Goal: Download file/media

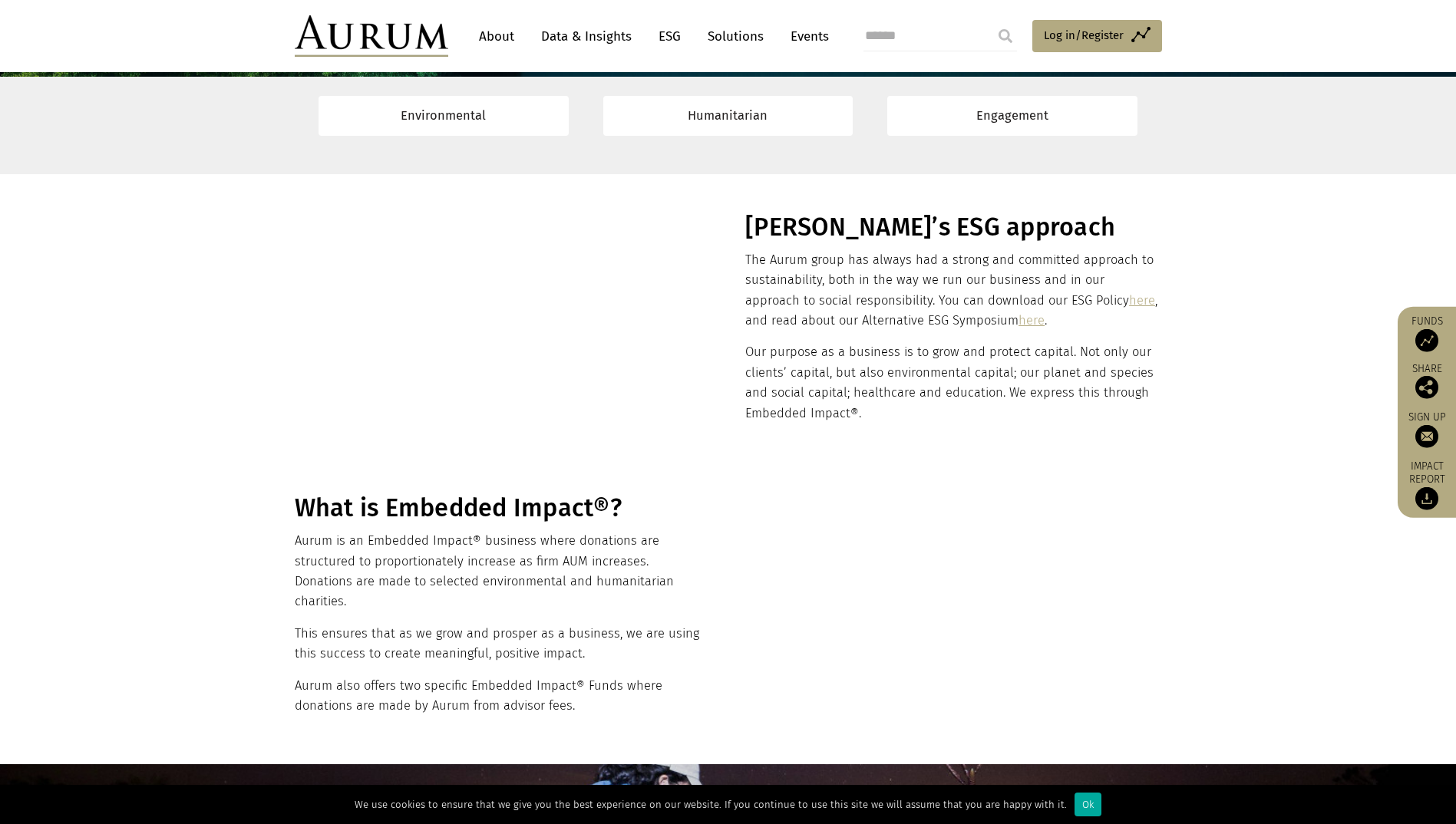
scroll to position [77, 0]
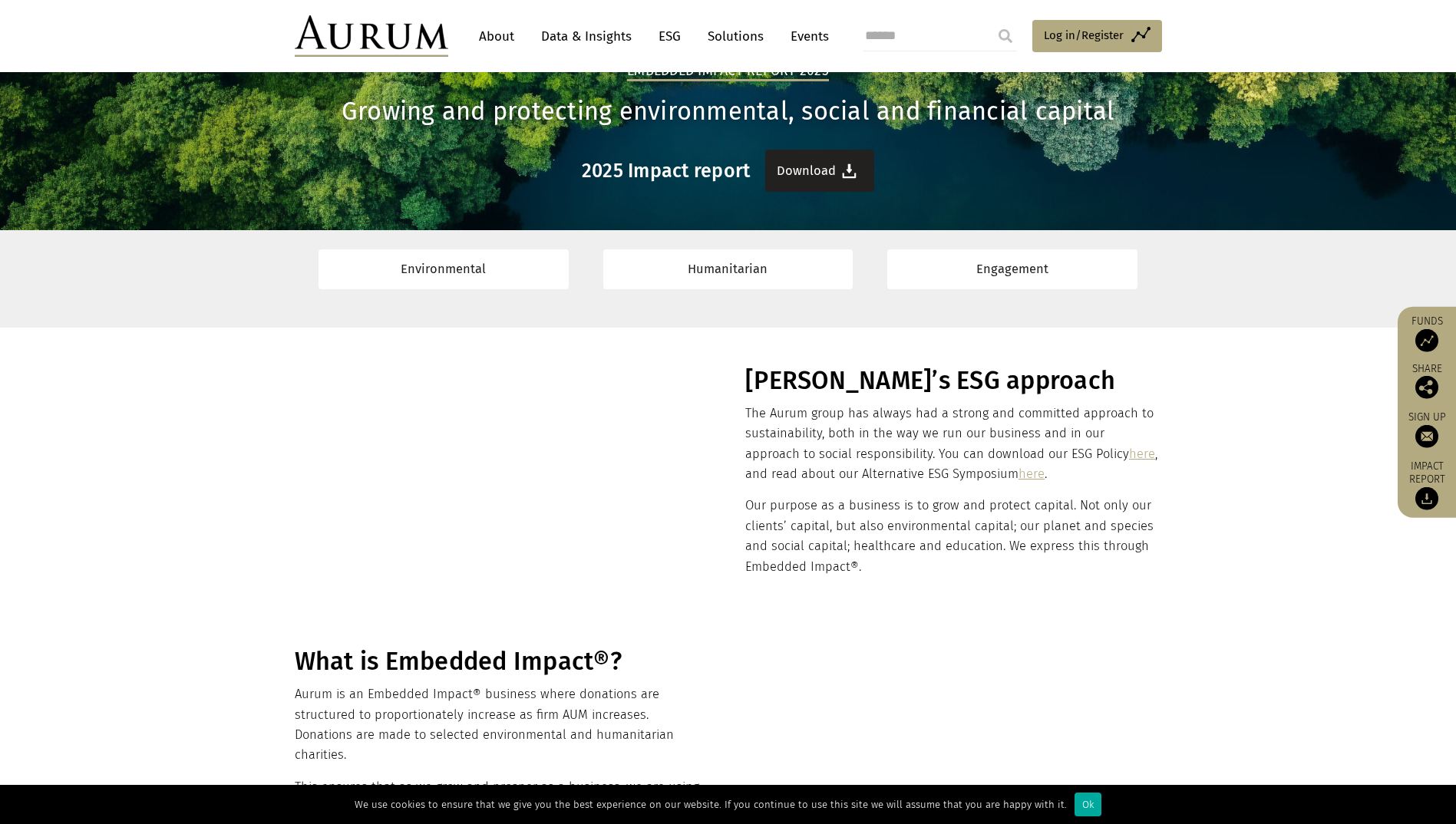
click at [819, 166] on link "Download" at bounding box center [820, 170] width 109 height 42
click at [500, 31] on link "About" at bounding box center [496, 36] width 51 height 29
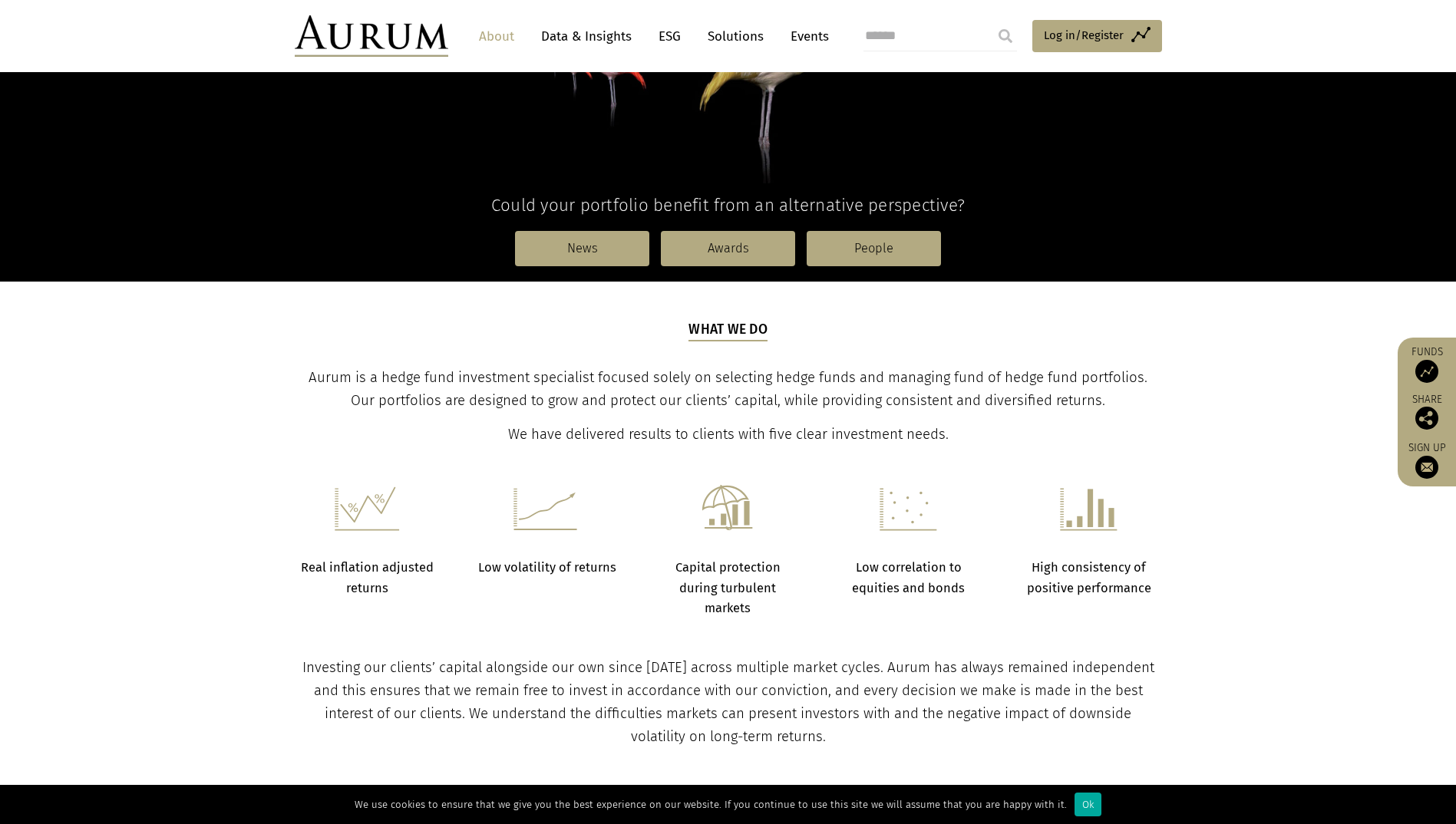
scroll to position [162, 0]
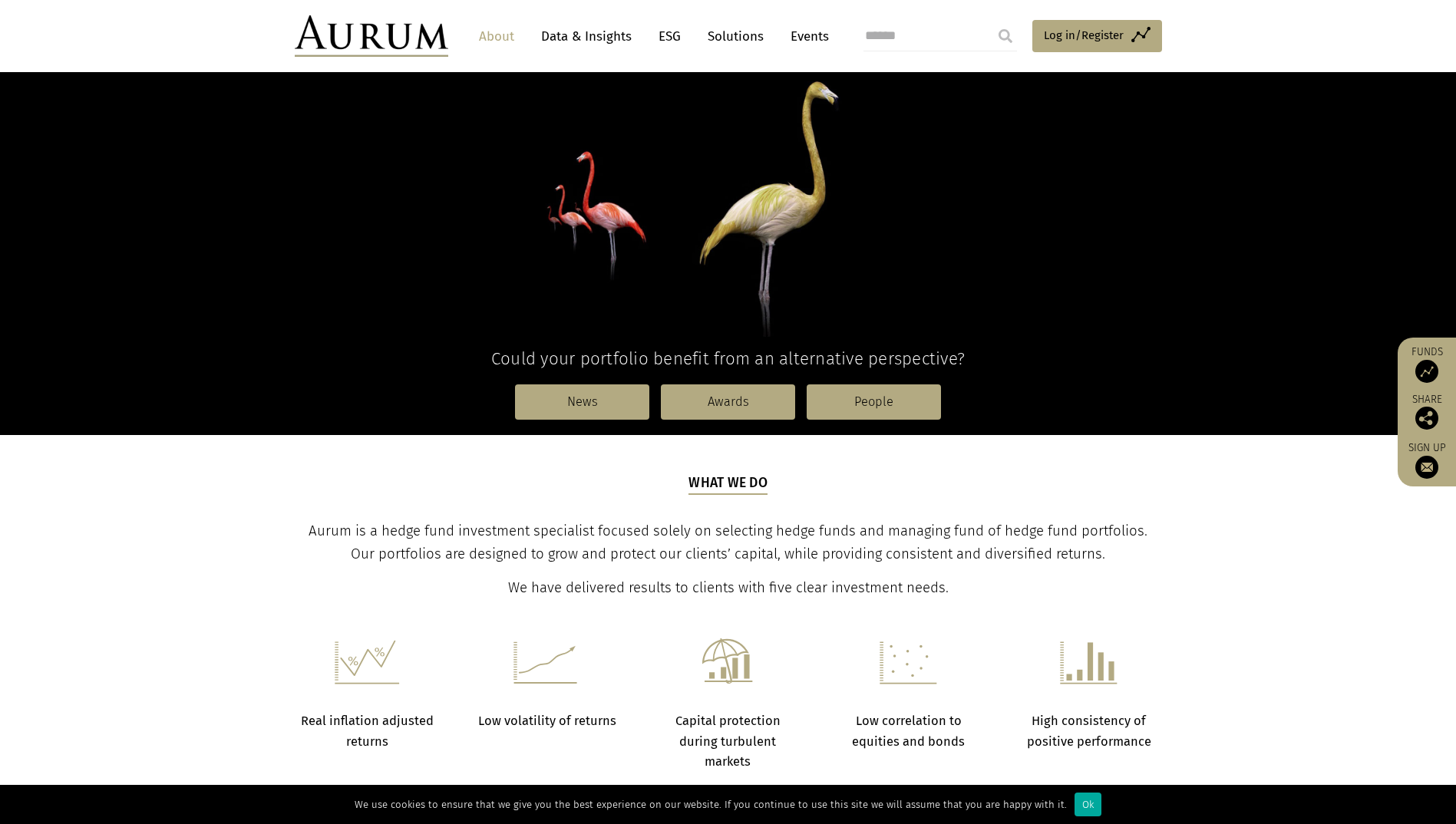
click at [582, 38] on link "Data & Insights" at bounding box center [586, 36] width 106 height 29
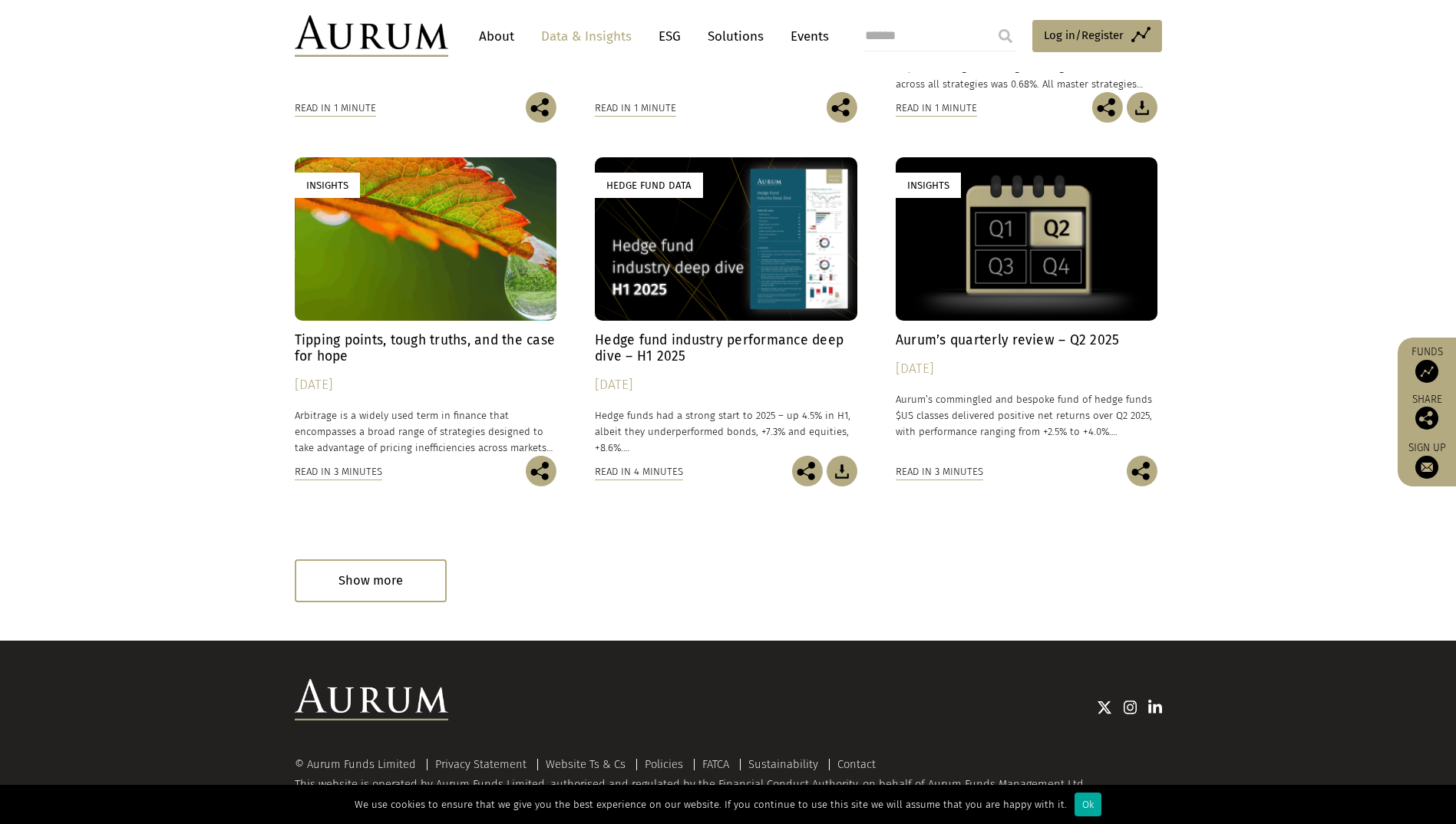
scroll to position [788, 0]
